Goal: Transaction & Acquisition: Purchase product/service

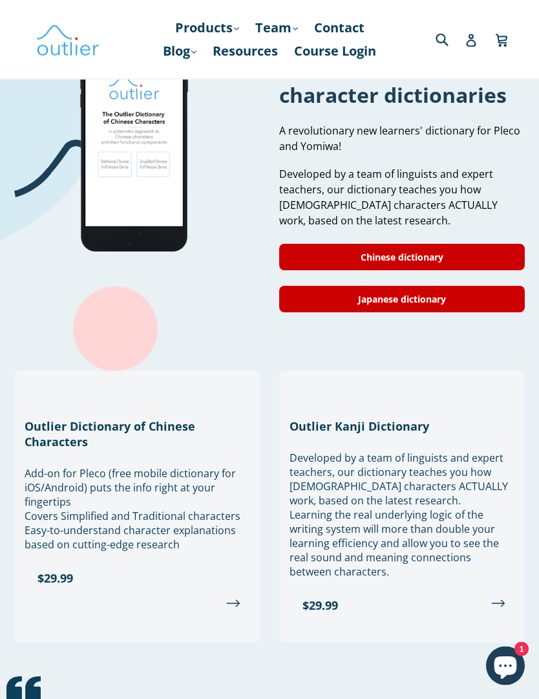
scroll to position [1207, 0]
click at [407, 264] on link "Chinese dictionary" at bounding box center [402, 257] width 246 height 26
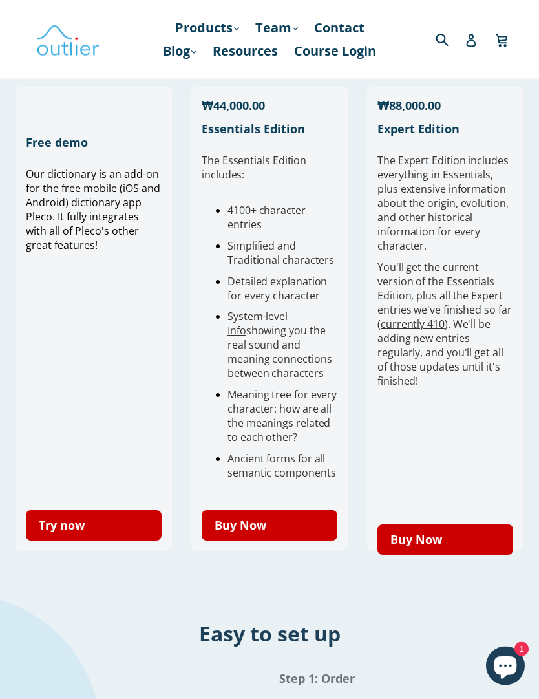
scroll to position [438, 0]
click at [129, 525] on link "Try now" at bounding box center [94, 525] width 136 height 30
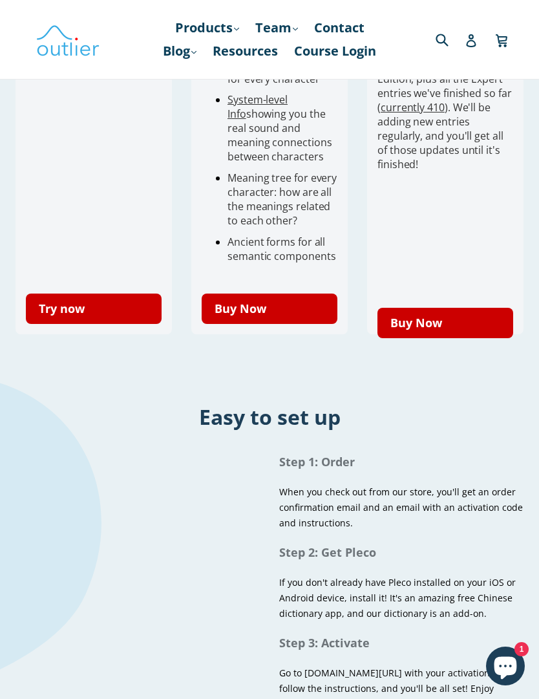
scroll to position [657, 0]
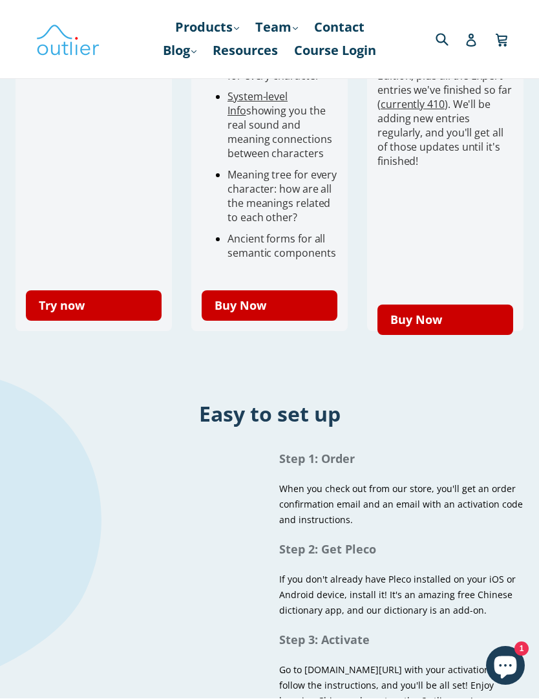
click at [120, 445] on div "Step 1: Order When you check out from our store, you'll get an order confirmati…" at bounding box center [269, 580] width 539 height 271
click at [116, 445] on div "Step 1: Order When you check out from our store, you'll get an order confirmati…" at bounding box center [269, 580] width 539 height 271
click at [103, 306] on link "Try now" at bounding box center [94, 305] width 136 height 30
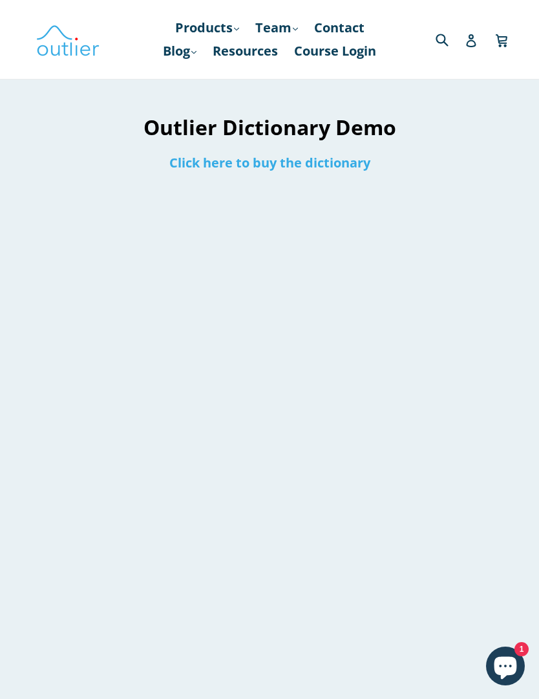
click at [353, 168] on link "Click here to buy the dictionary" at bounding box center [269, 162] width 201 height 17
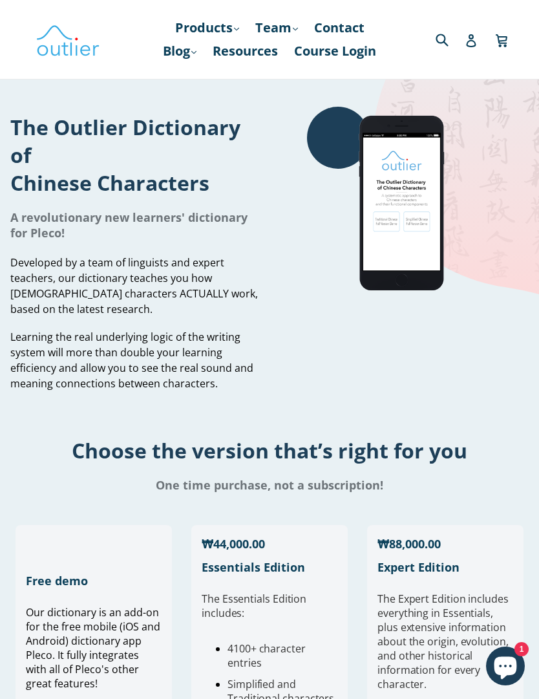
click at [98, 41] on img at bounding box center [68, 39] width 65 height 37
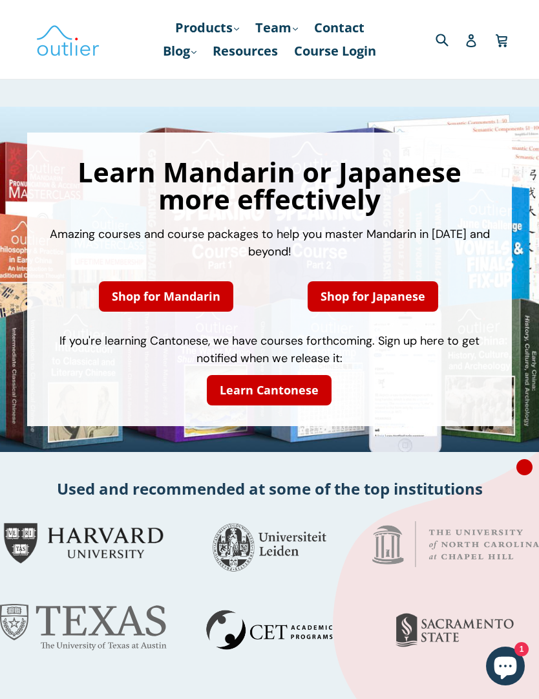
click at [262, 61] on link "Resources" at bounding box center [245, 50] width 78 height 23
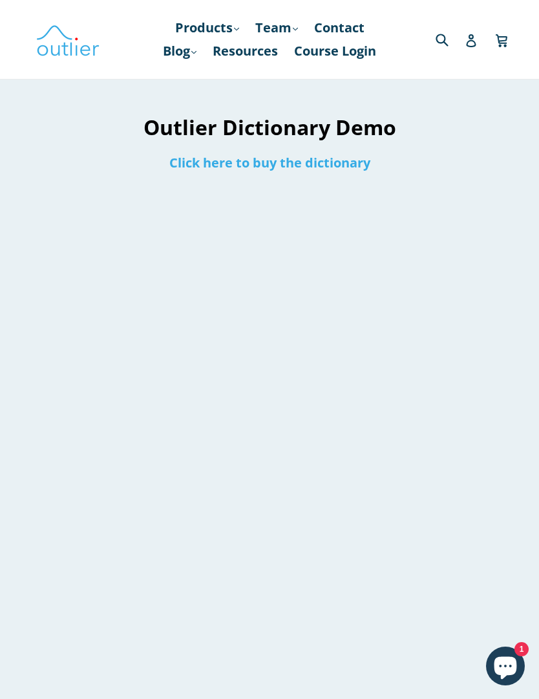
click at [502, 641] on div at bounding box center [478, 445] width 122 height 676
click at [500, 651] on icon "Chat window" at bounding box center [505, 665] width 37 height 37
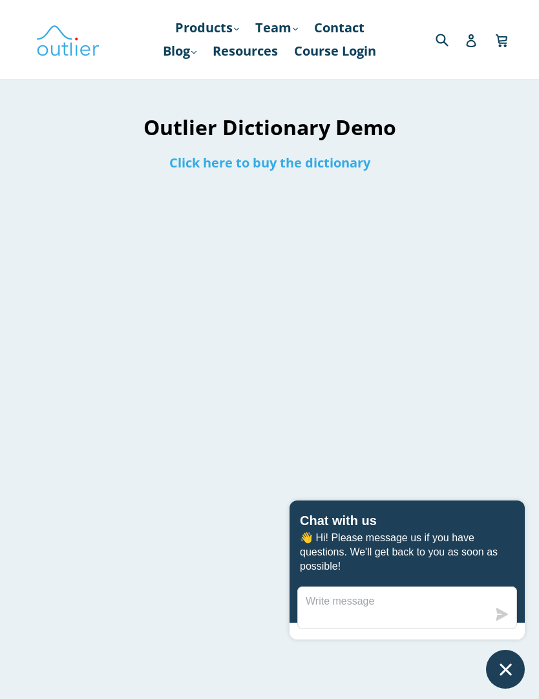
click at [328, 162] on link "Click here to buy the dictionary" at bounding box center [269, 162] width 201 height 17
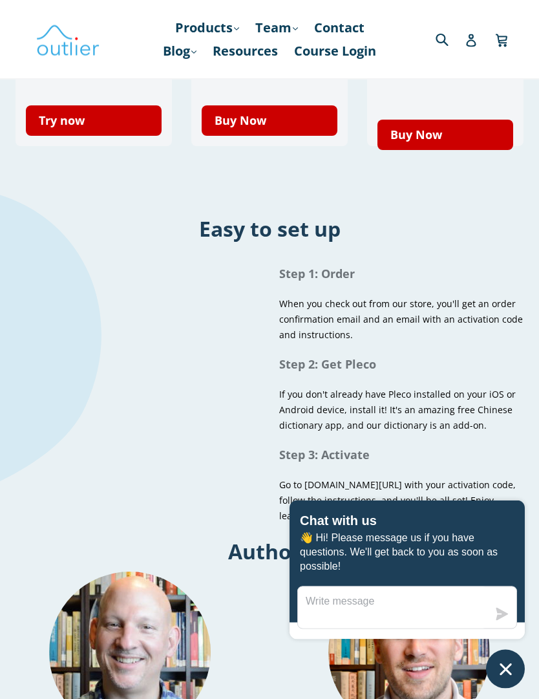
scroll to position [843, 0]
click at [303, 136] on link "Buy Now" at bounding box center [270, 120] width 136 height 30
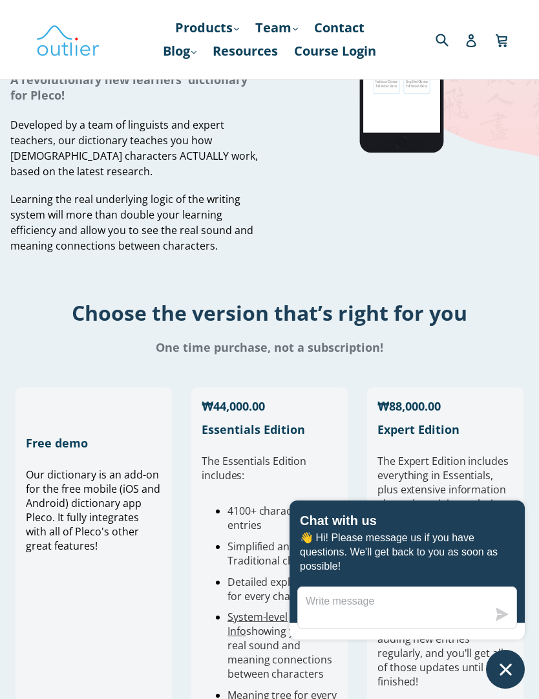
scroll to position [137, 0]
